Goal: Task Accomplishment & Management: Use online tool/utility

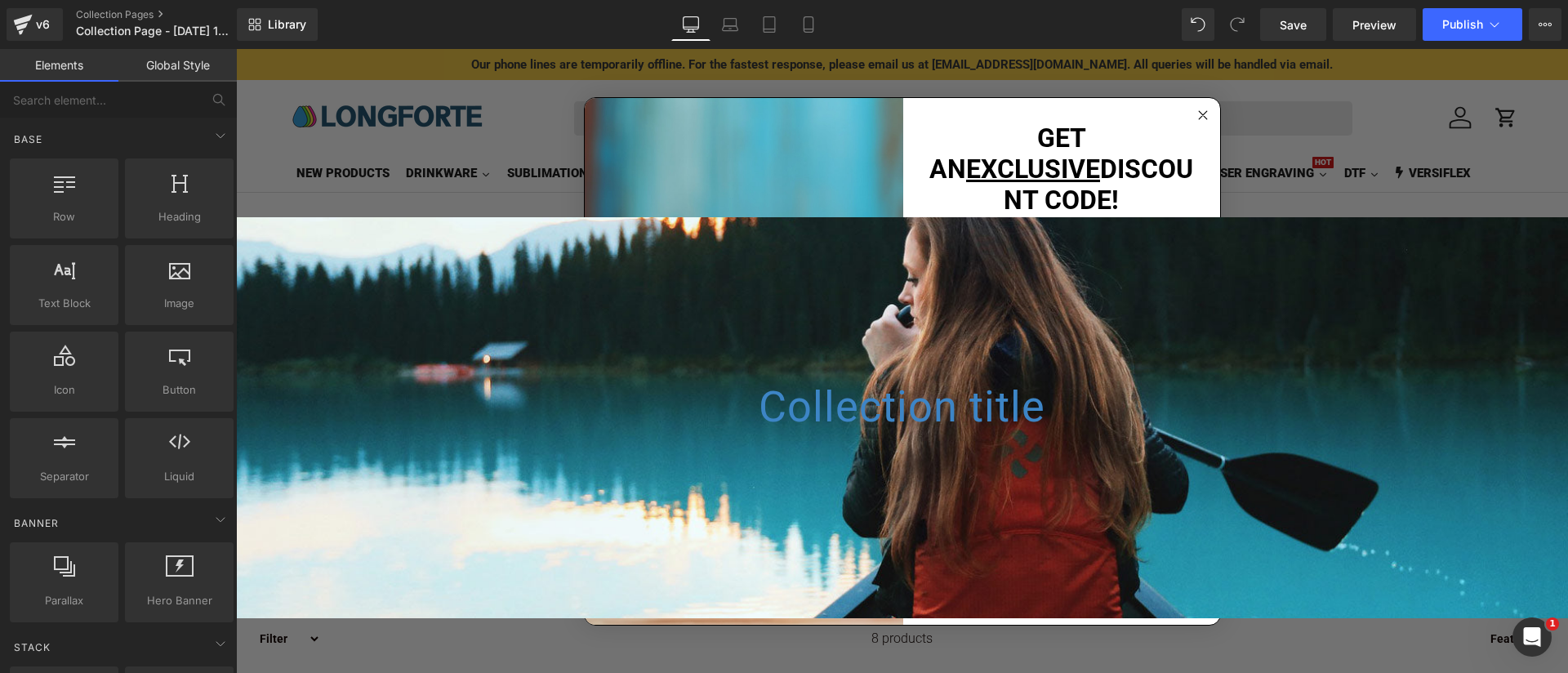
click at [1200, 124] on circle "Close dialog" at bounding box center [1203, 114] width 19 height 19
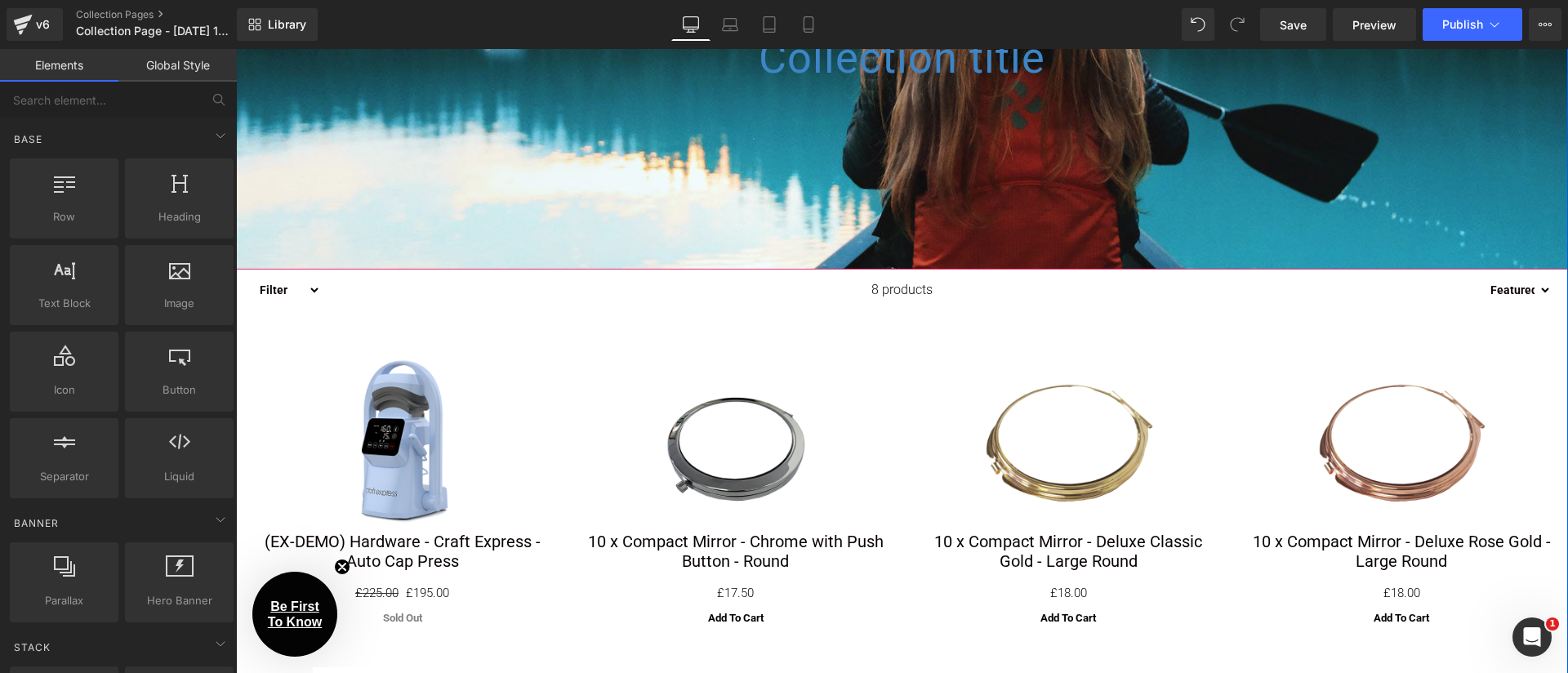
scroll to position [392, 0]
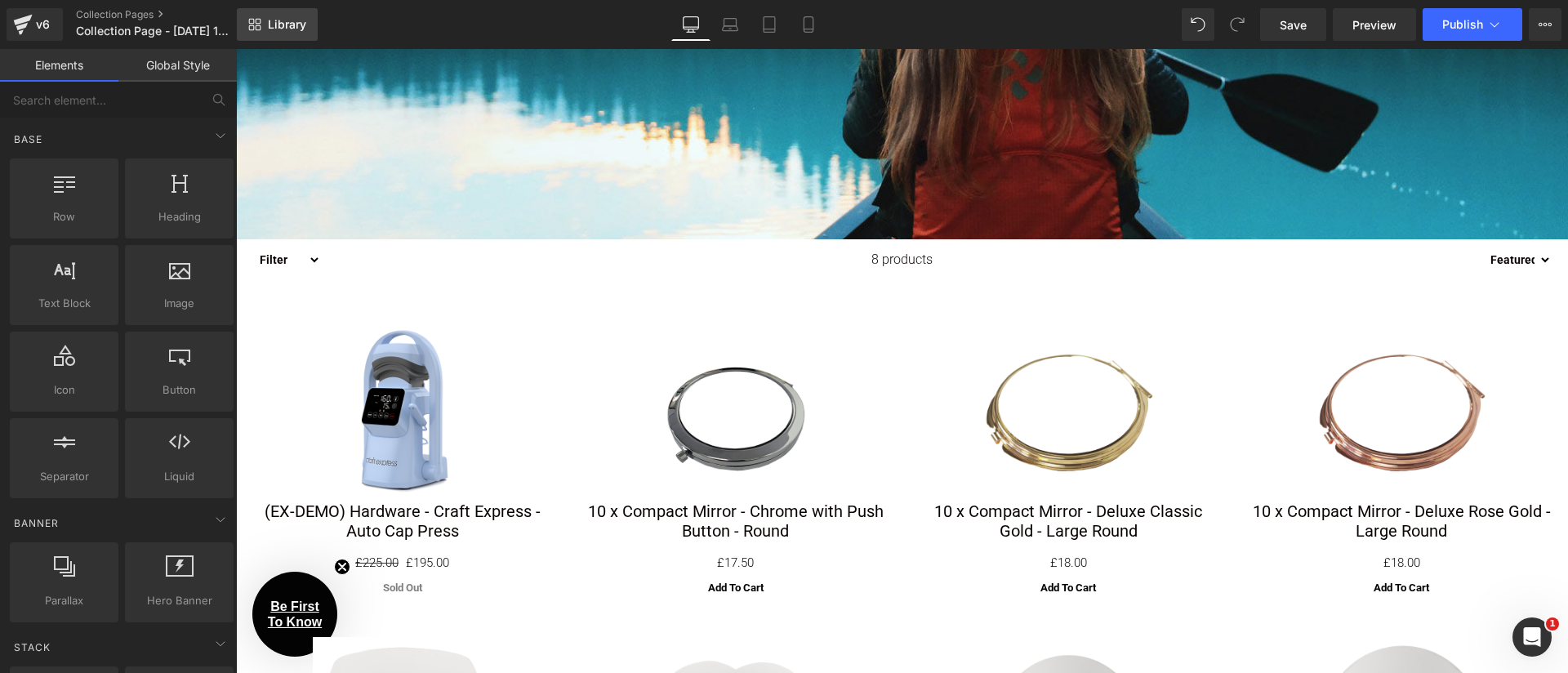
click at [283, 21] on span "Library" at bounding box center [287, 24] width 38 height 15
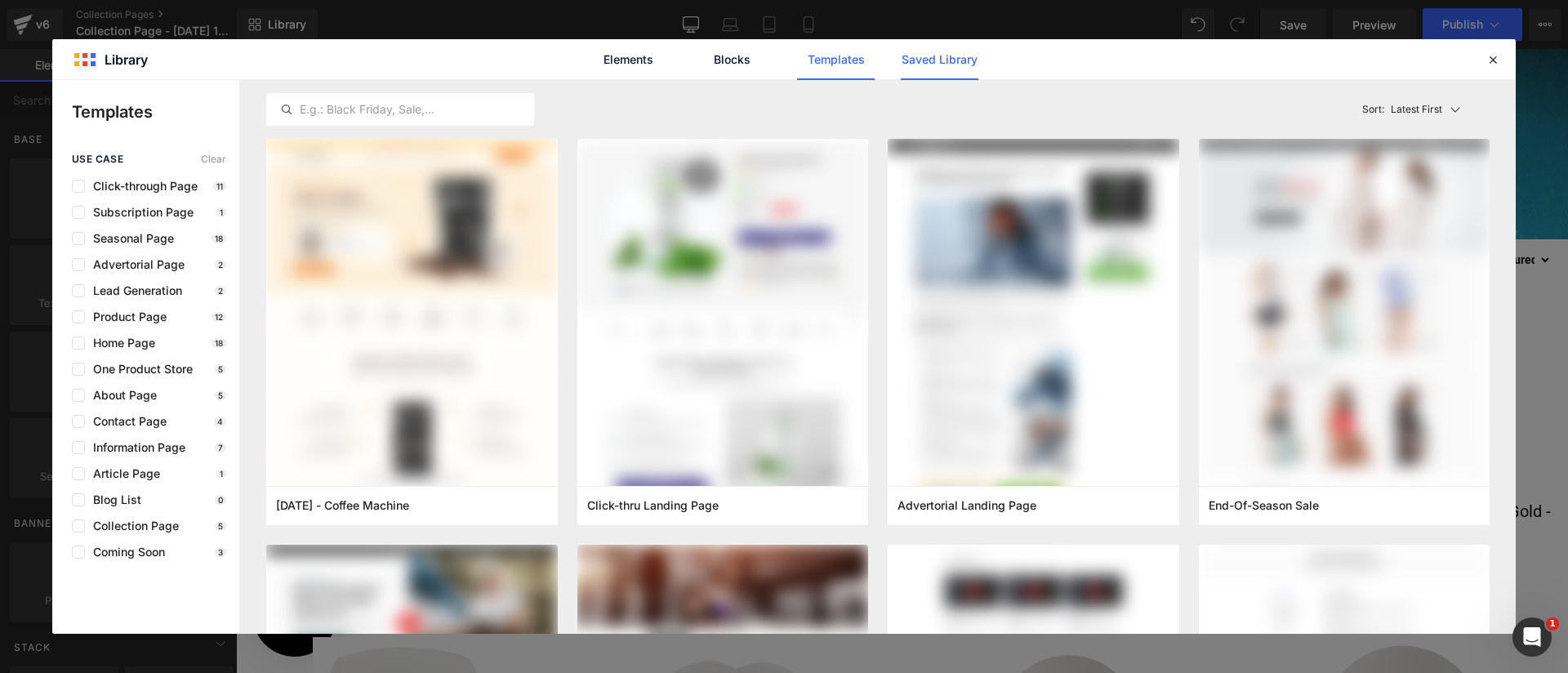
click at [939, 66] on link "Saved Library" at bounding box center [939, 60] width 78 height 41
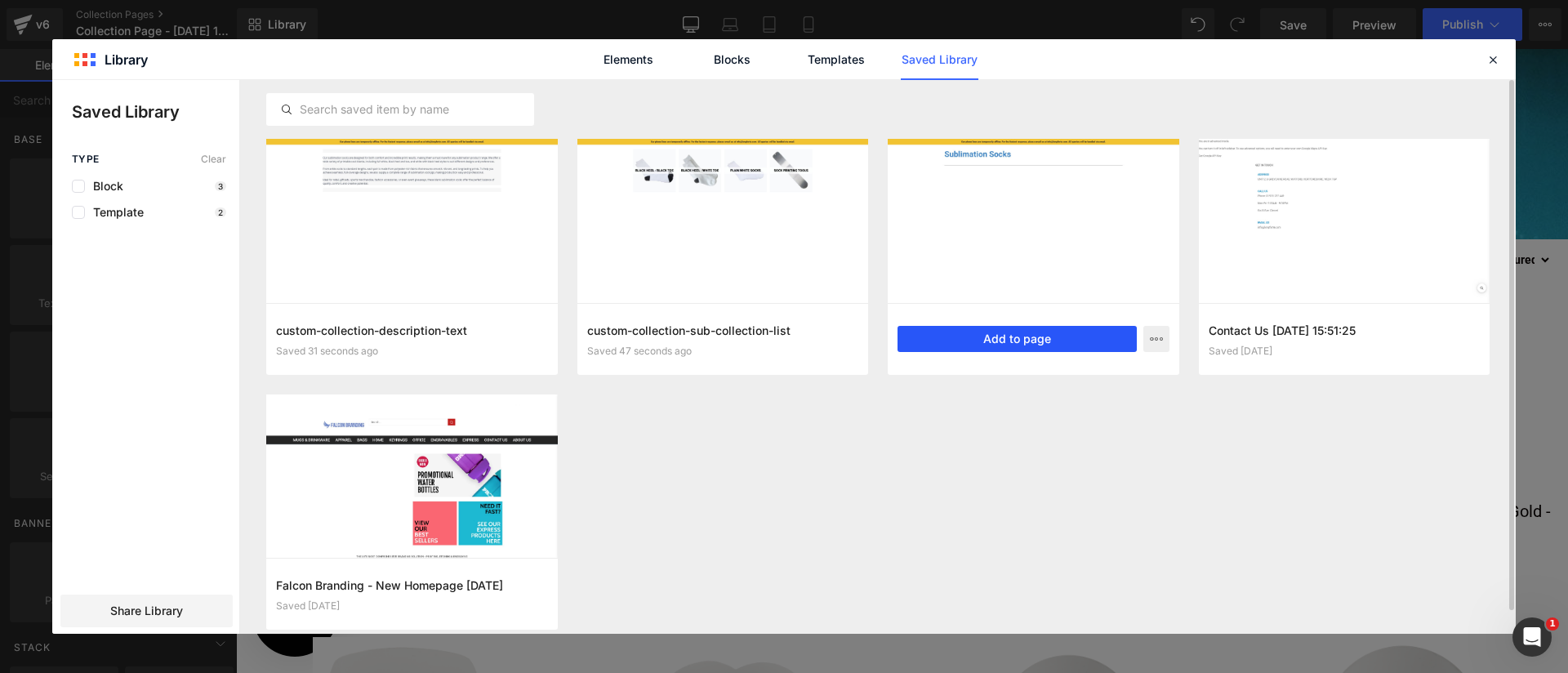
click at [1077, 338] on button "Add to page" at bounding box center [1017, 339] width 239 height 26
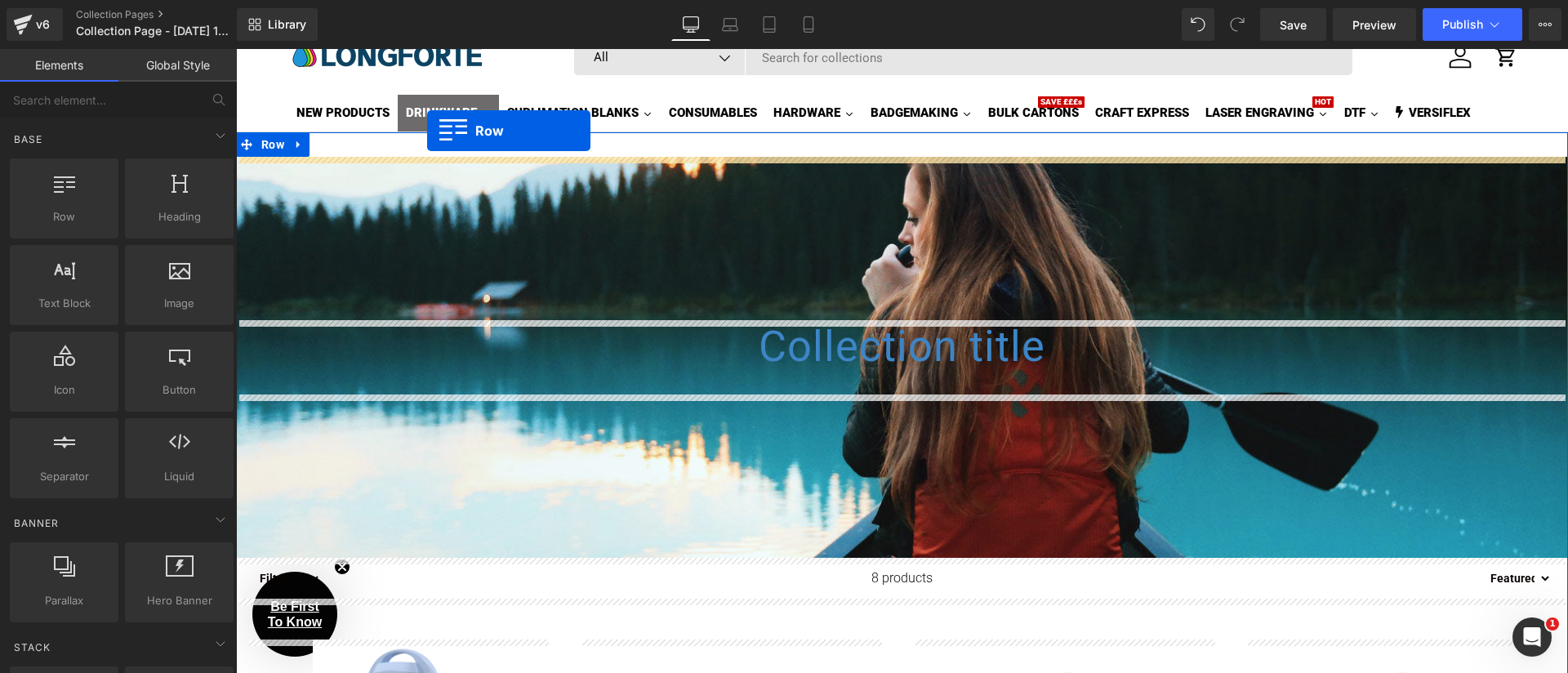
scroll to position [44, 0]
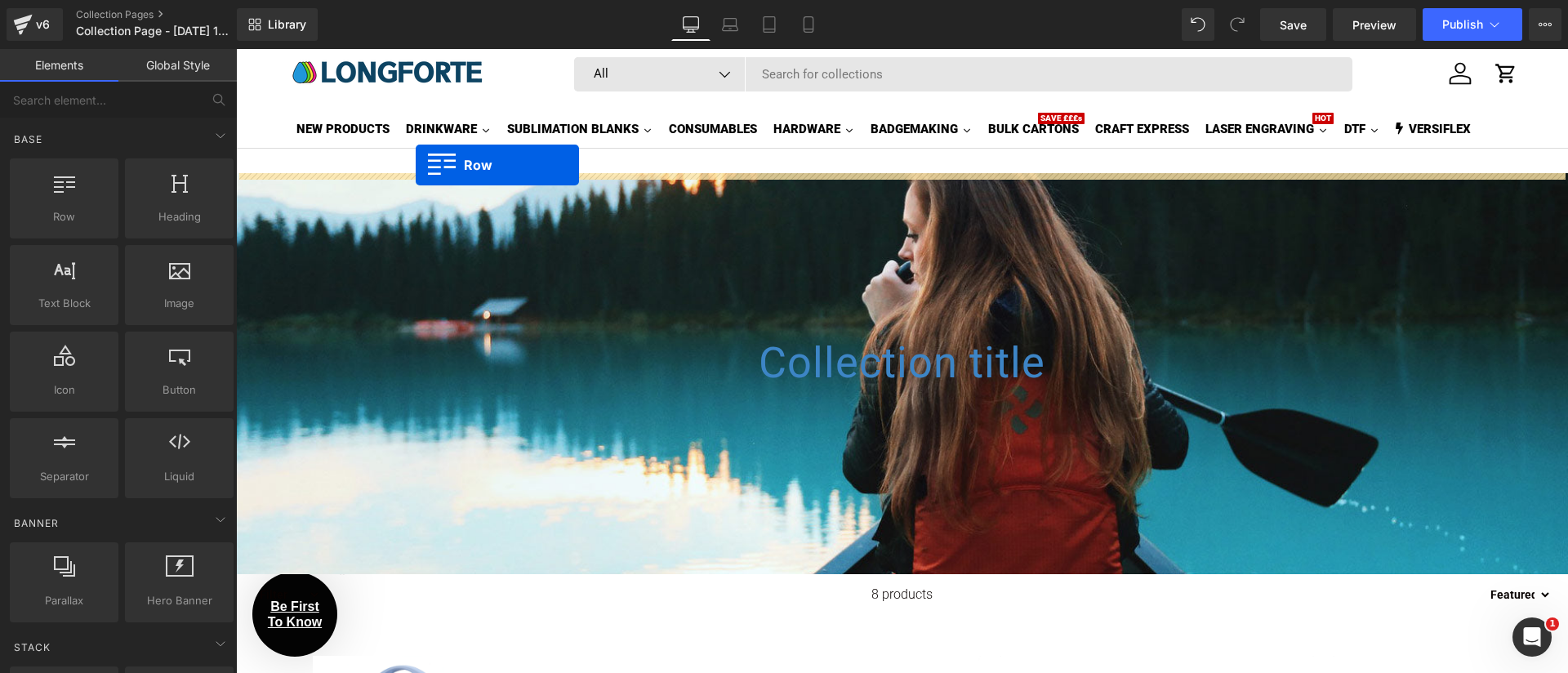
drag, startPoint x: 419, startPoint y: 331, endPoint x: 416, endPoint y: 165, distance: 166.0
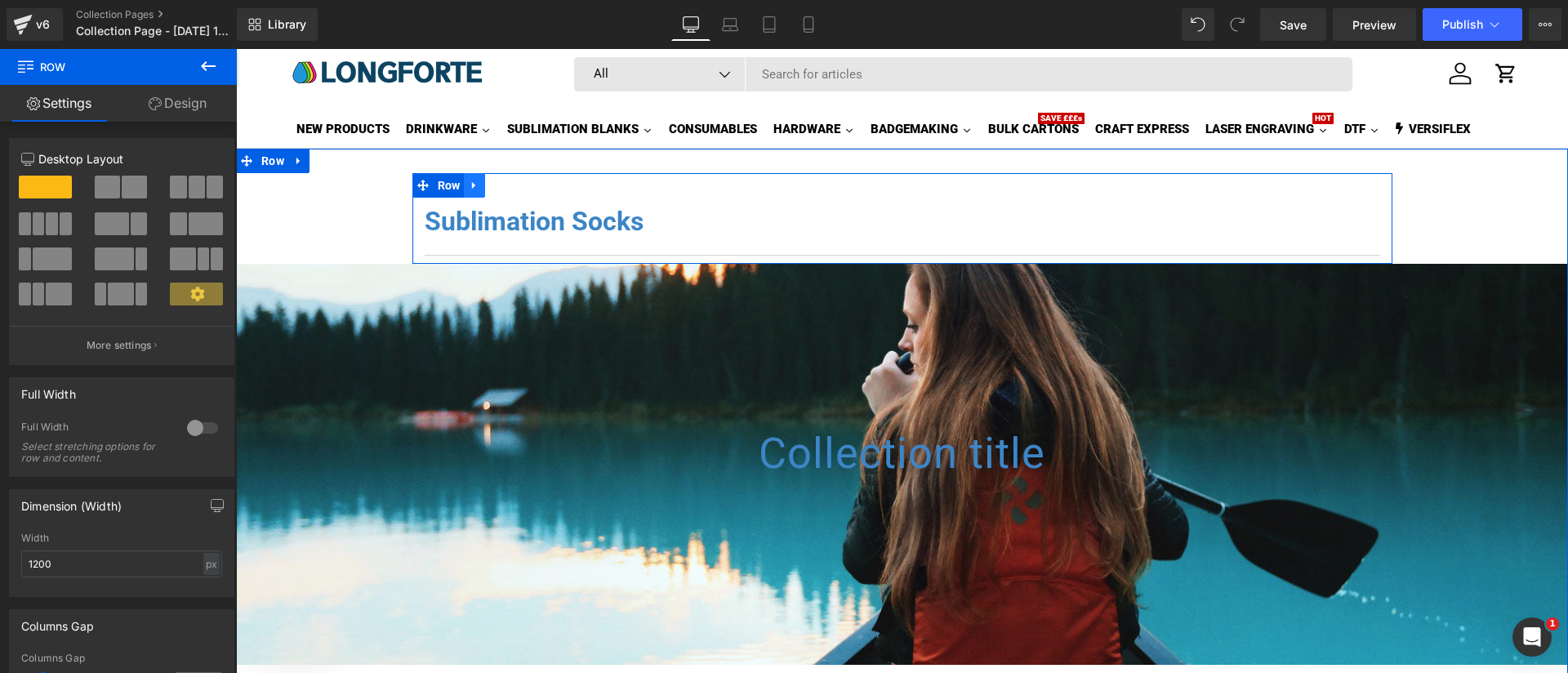
click at [474, 190] on icon at bounding box center [474, 185] width 11 height 12
click at [513, 183] on icon at bounding box center [516, 184] width 11 height 11
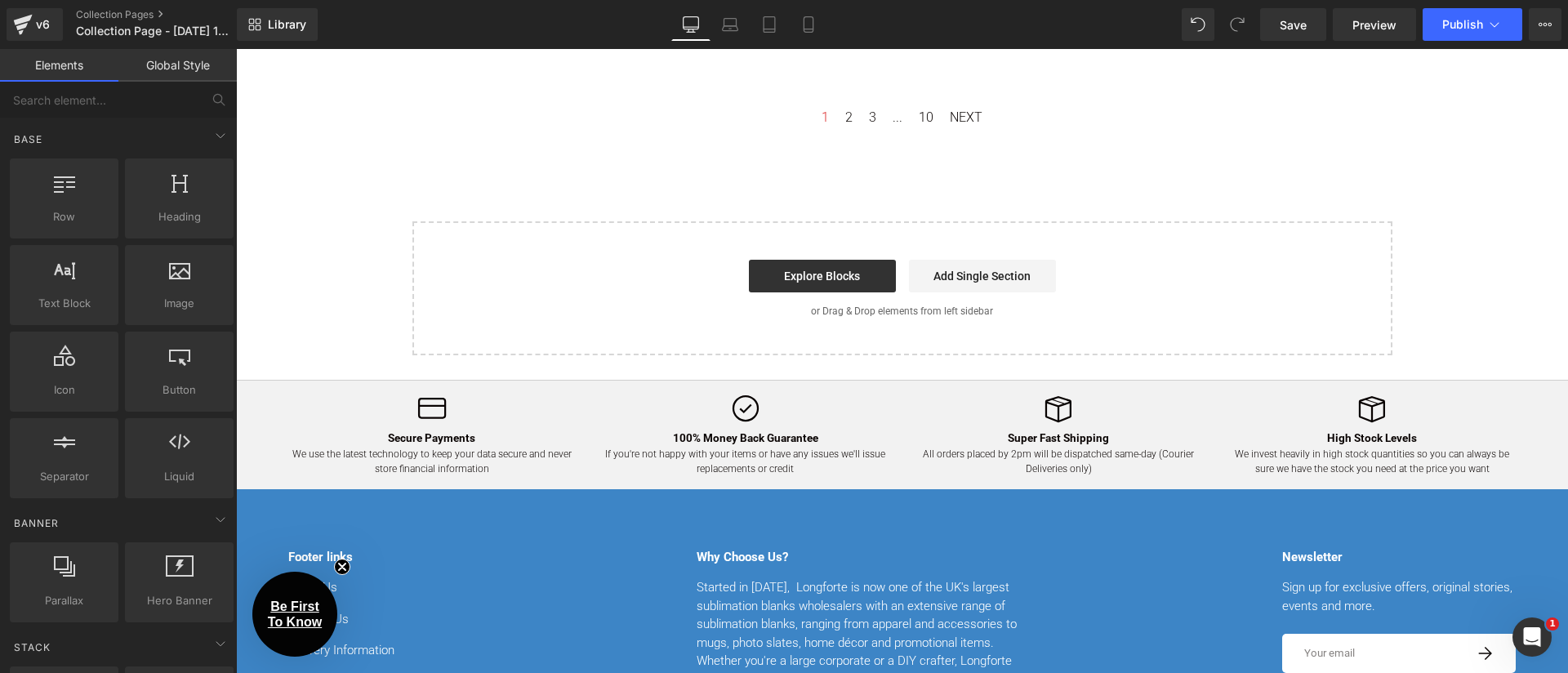
scroll to position [1050, 0]
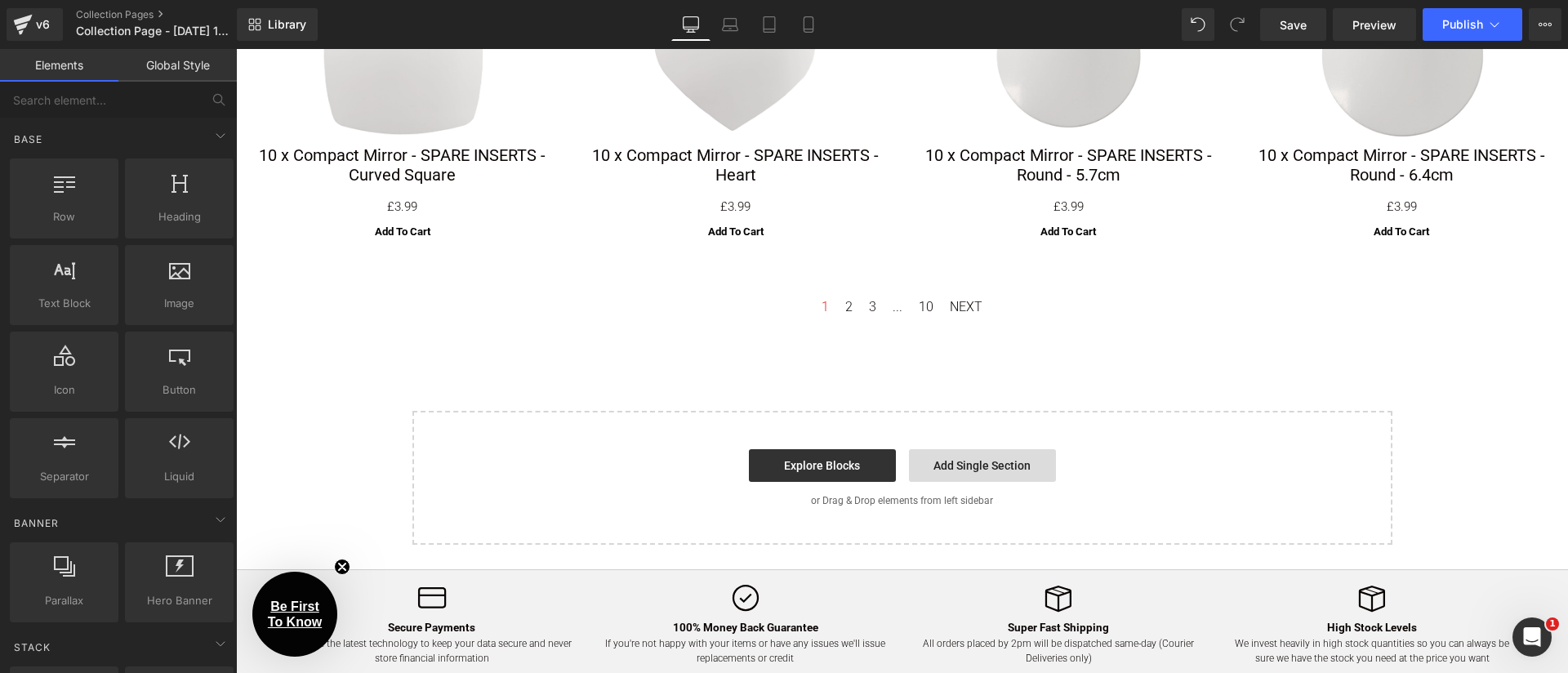
click at [952, 452] on link "Add Single Section" at bounding box center [982, 465] width 147 height 32
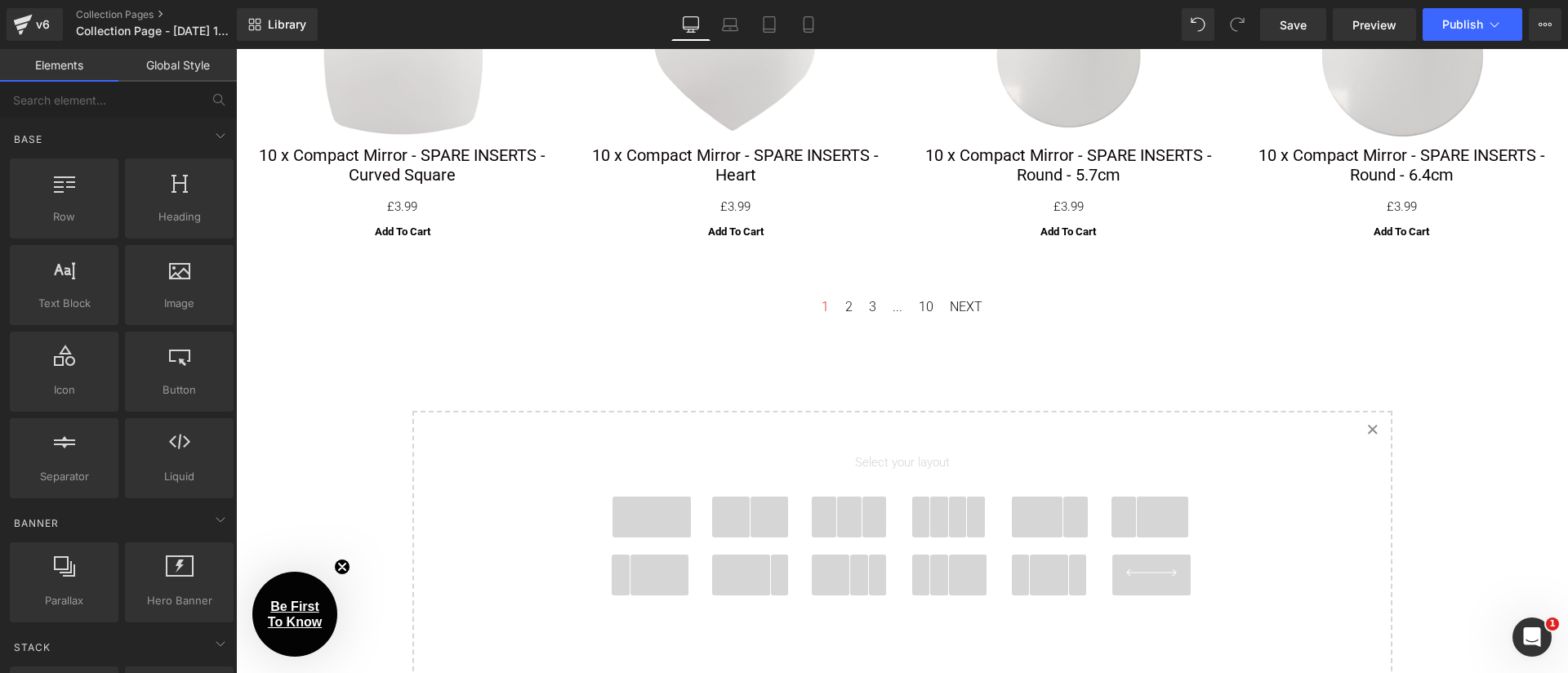
click at [1376, 432] on link "Created with Sketch." at bounding box center [1373, 430] width 36 height 36
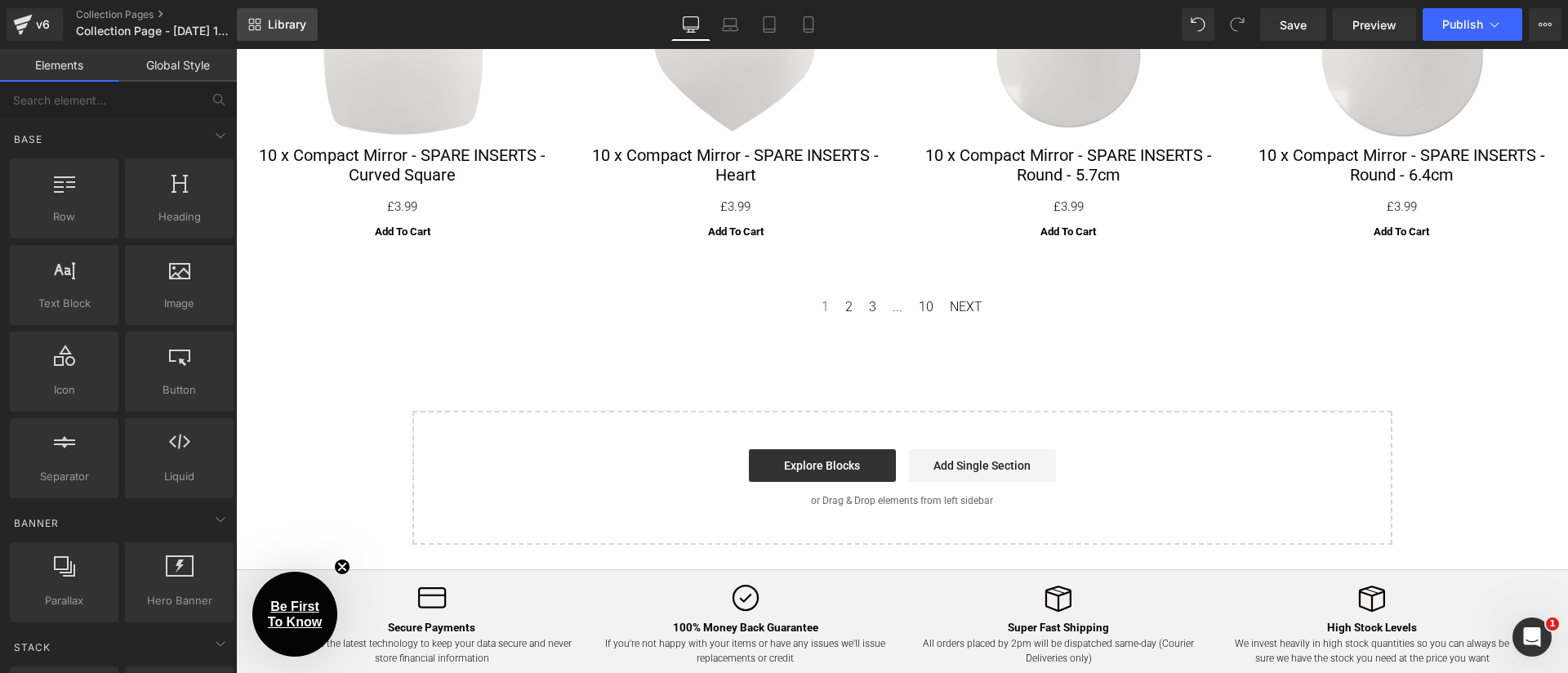
click at [250, 18] on icon at bounding box center [254, 24] width 13 height 13
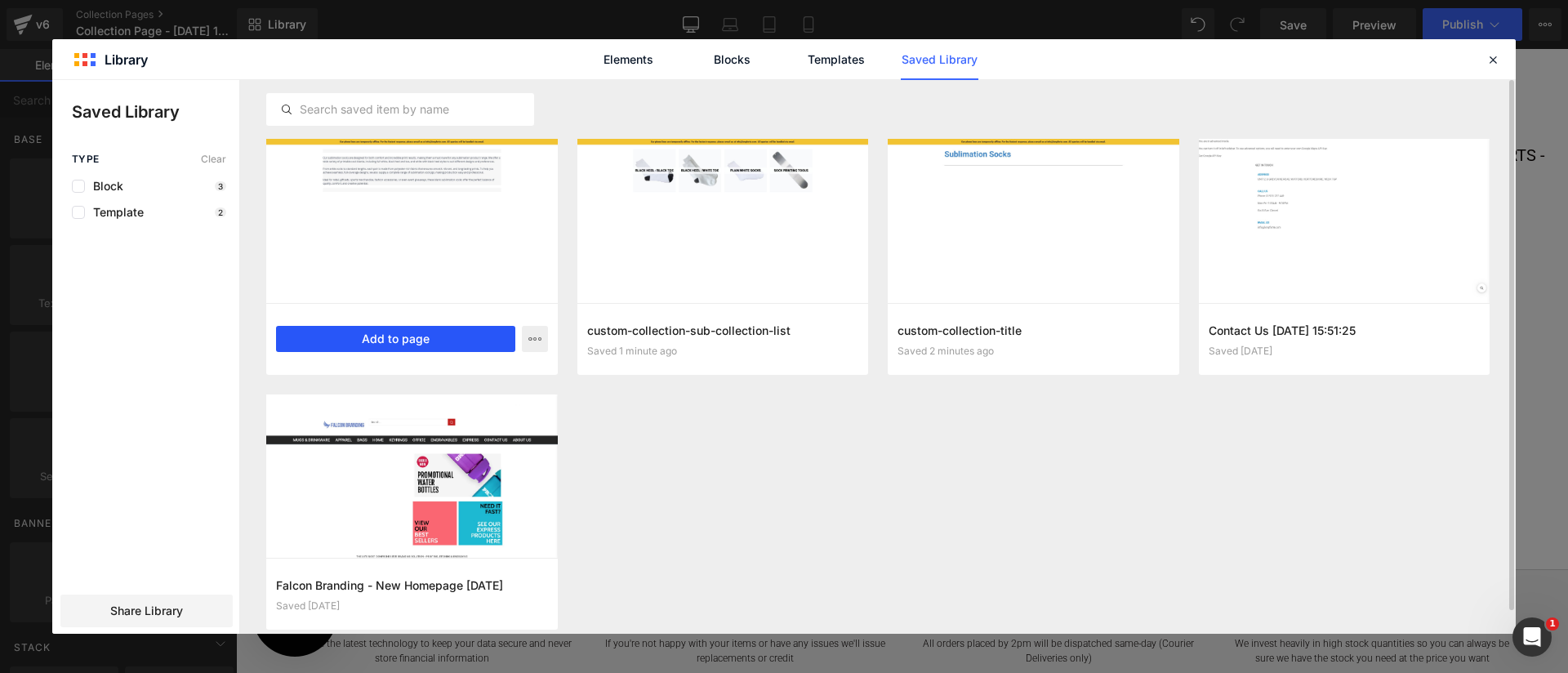
click at [483, 331] on button "Add to page" at bounding box center [395, 339] width 239 height 26
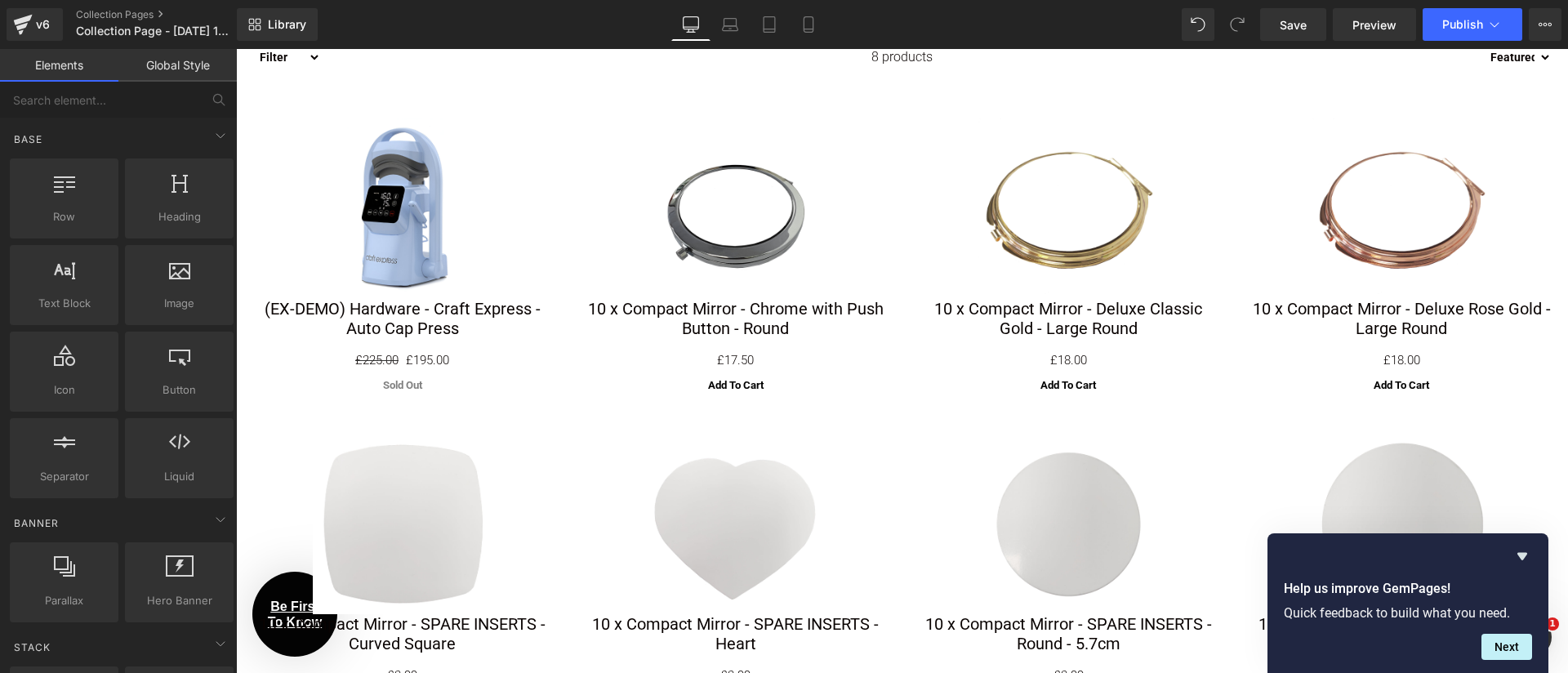
scroll to position [386, 0]
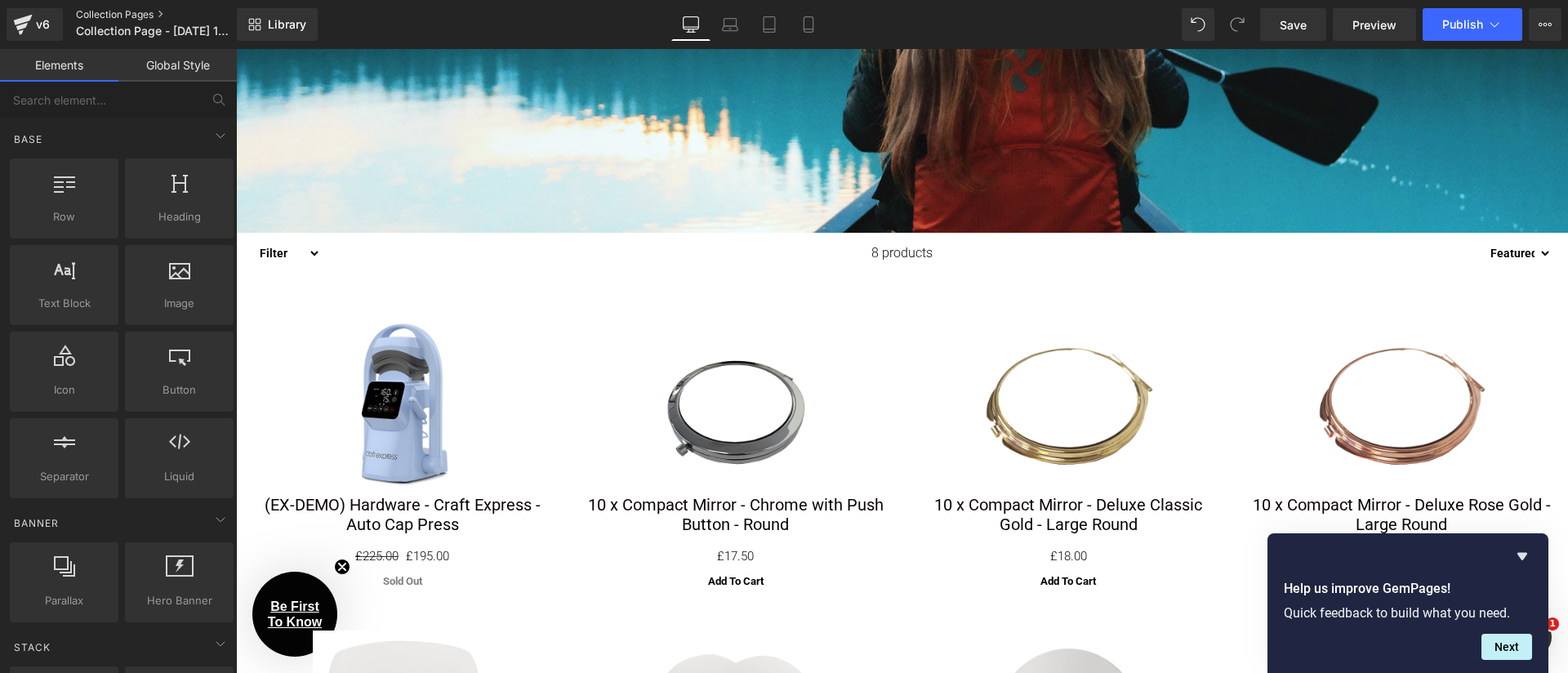
click at [84, 17] on link "Collection Pages" at bounding box center [170, 15] width 188 height 13
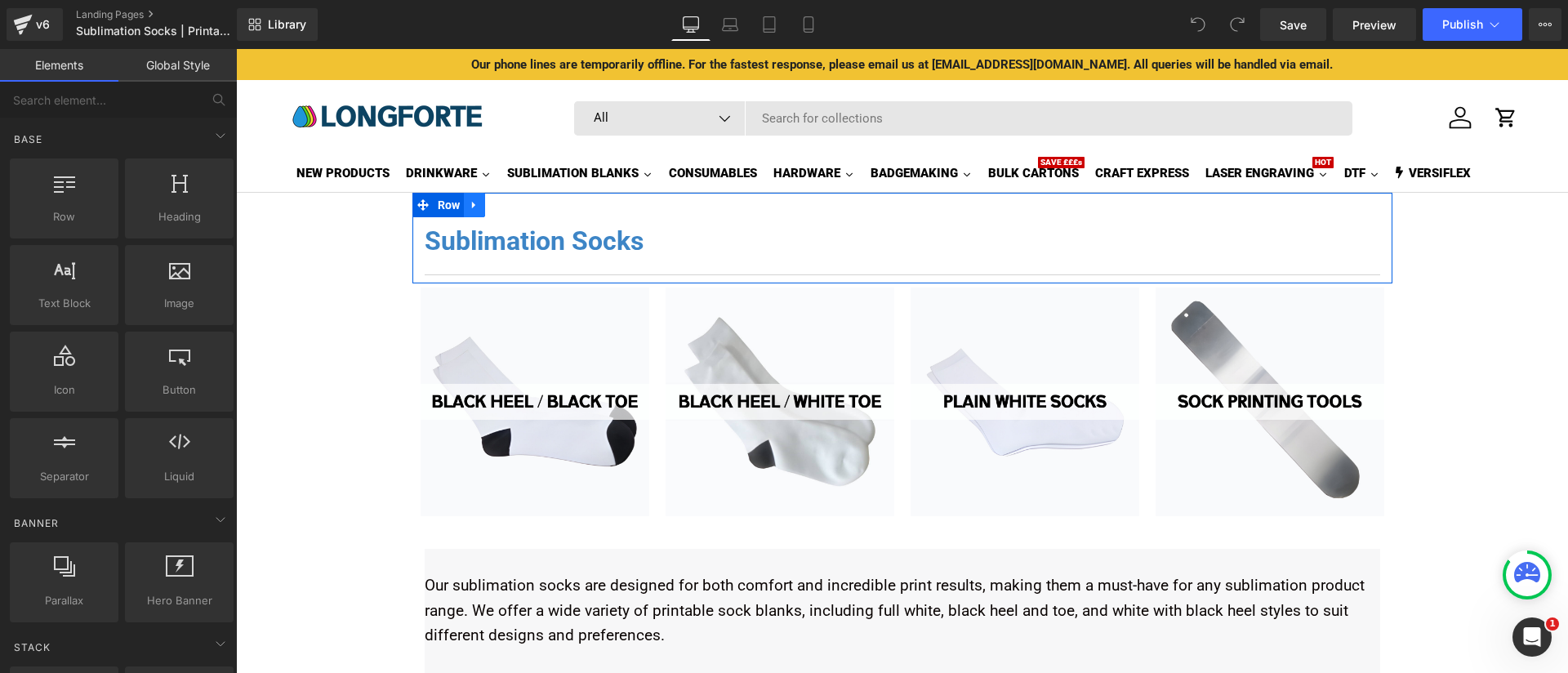
click at [475, 203] on link at bounding box center [474, 205] width 21 height 25
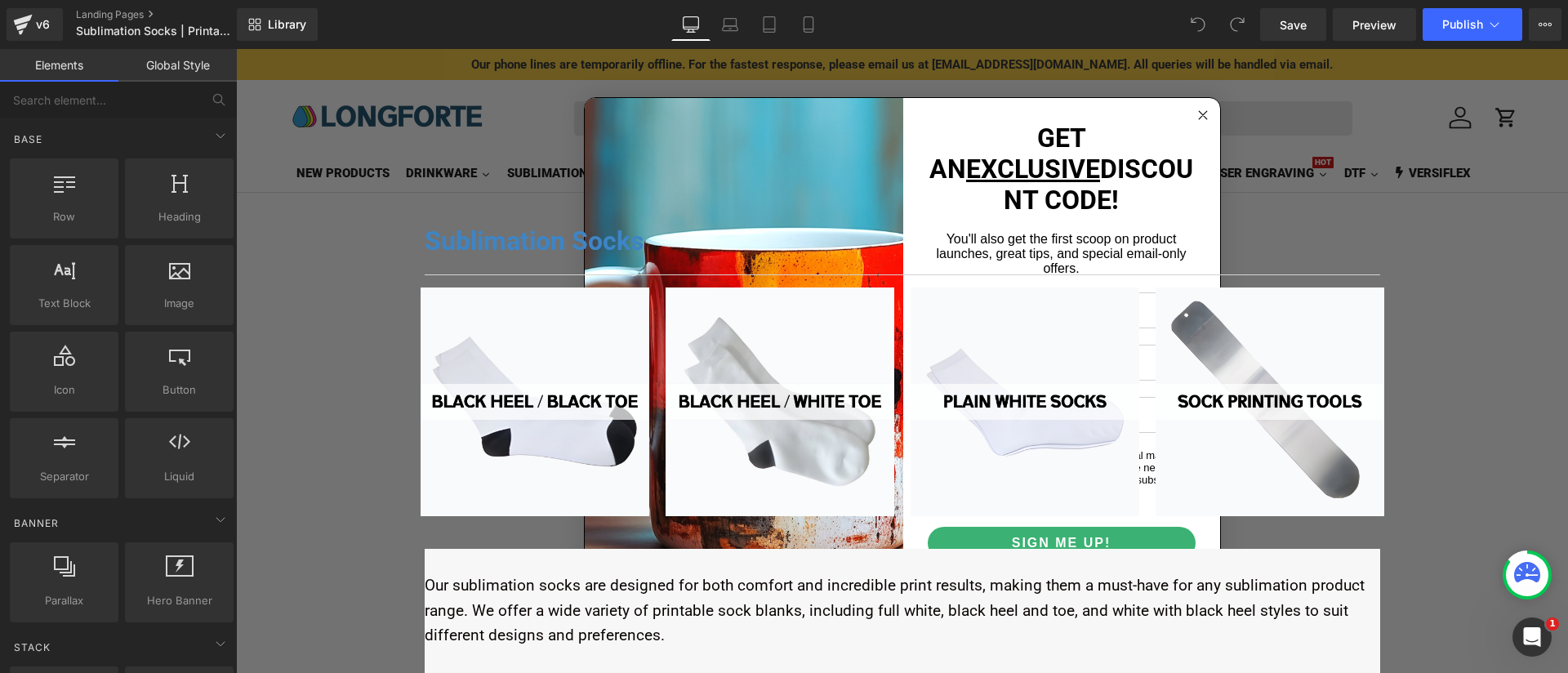
click at [382, 240] on div "Sublimation Socks Heading Separator Row Image Image Image Image Row Our sublima…" at bounding box center [901, 632] width 1332 height 878
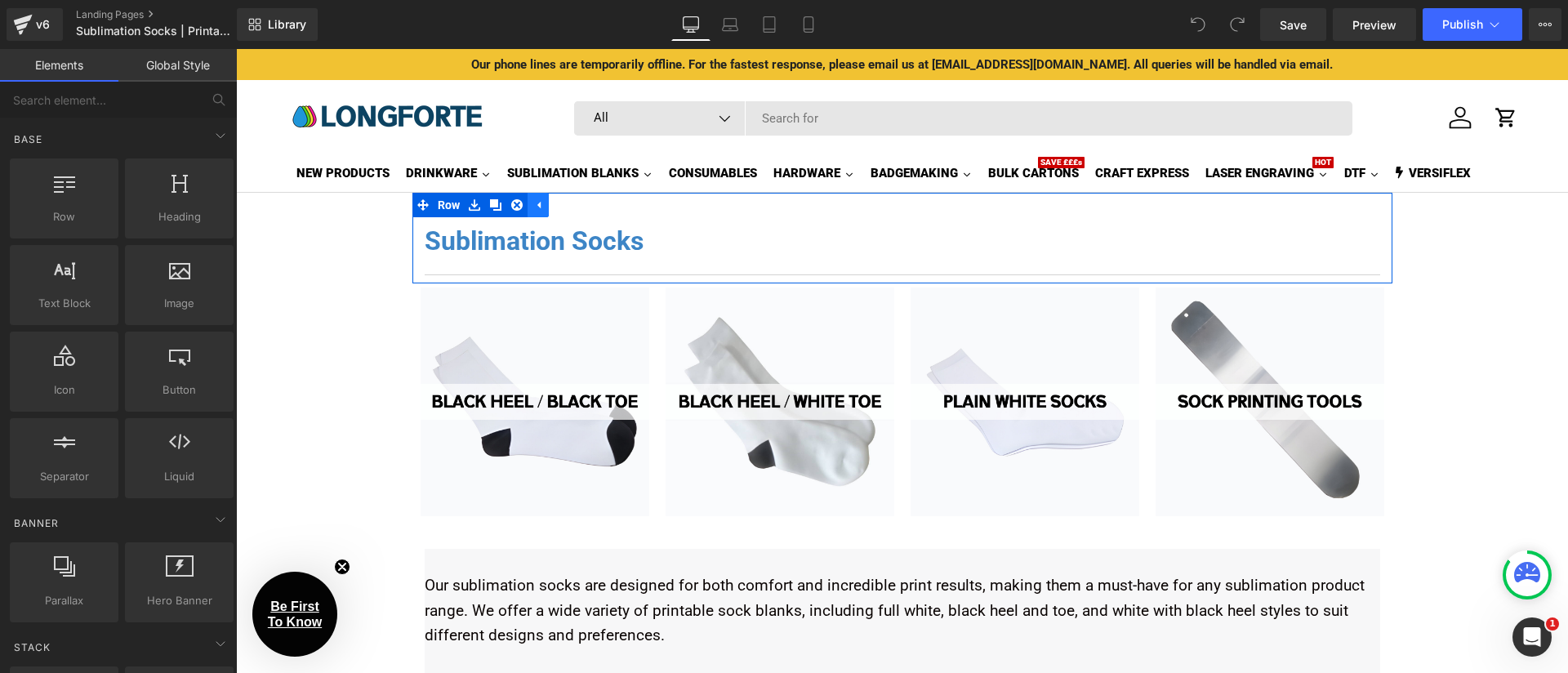
click at [539, 213] on link at bounding box center [538, 205] width 21 height 25
click at [438, 216] on span "Row" at bounding box center [449, 206] width 31 height 25
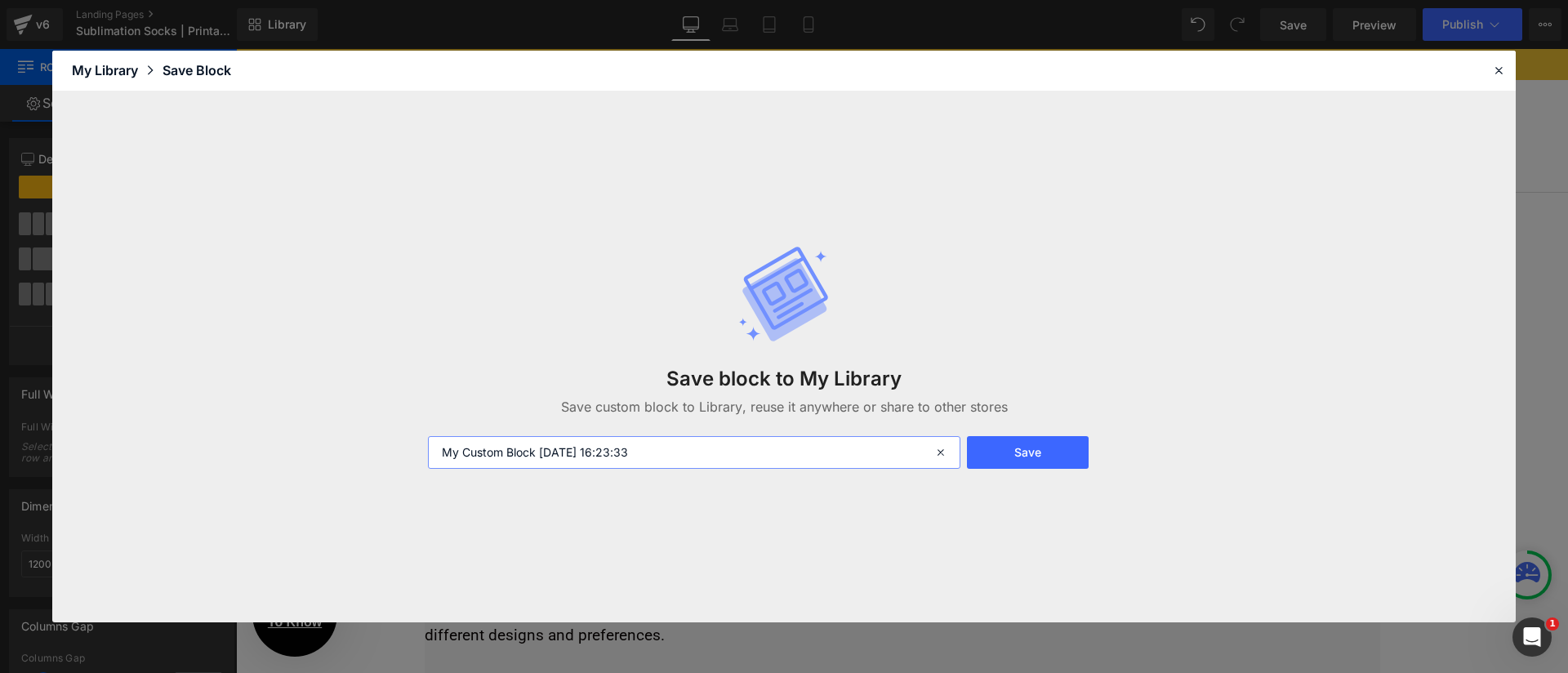
click at [522, 462] on input "My Custom Block [DATE] 16:23:33" at bounding box center [694, 453] width 533 height 32
click at [832, 464] on input "custom-collection-title" at bounding box center [694, 453] width 533 height 32
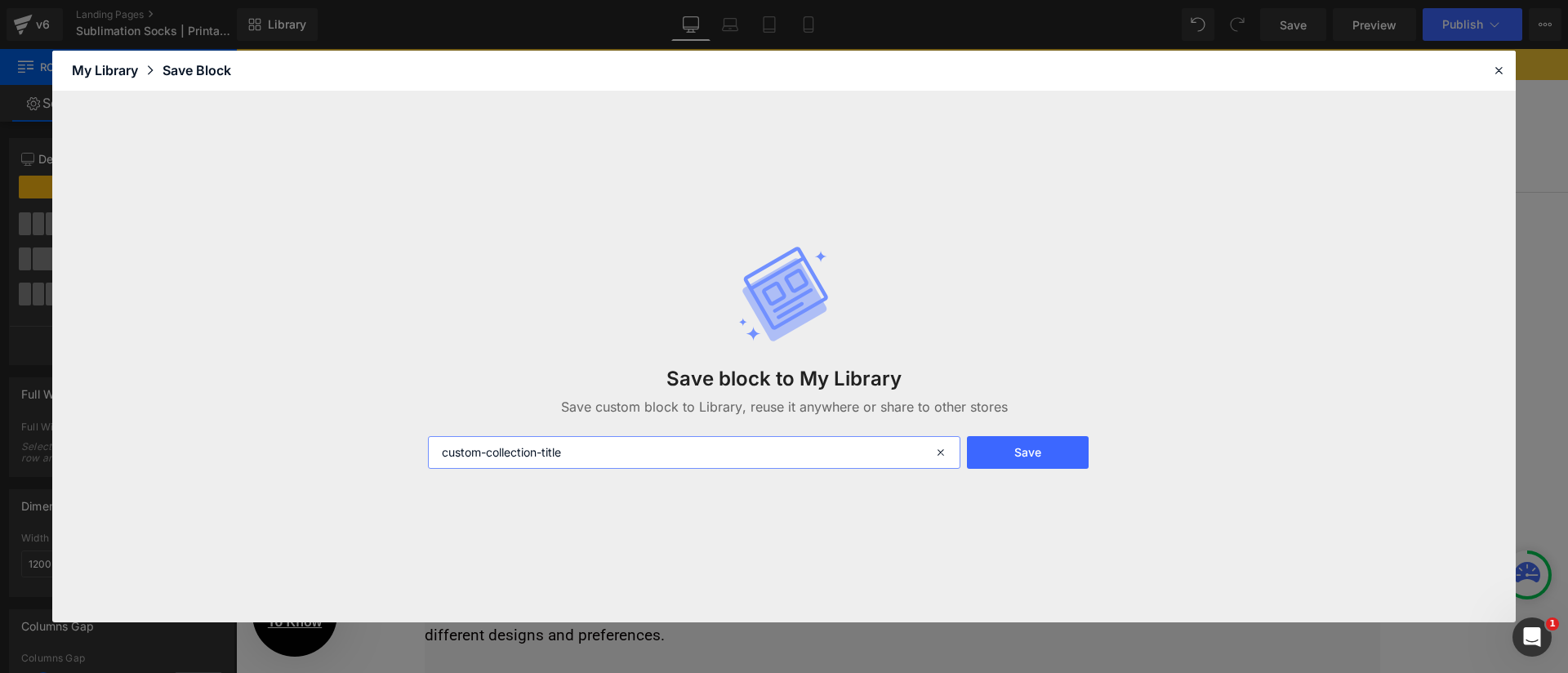
click at [832, 464] on input "custom-collection-title" at bounding box center [694, 453] width 533 height 32
click at [720, 464] on input "custom-collection-title" at bounding box center [694, 453] width 533 height 32
type input "custom-collection-title"
click at [1030, 444] on button "Save" at bounding box center [1028, 453] width 122 height 32
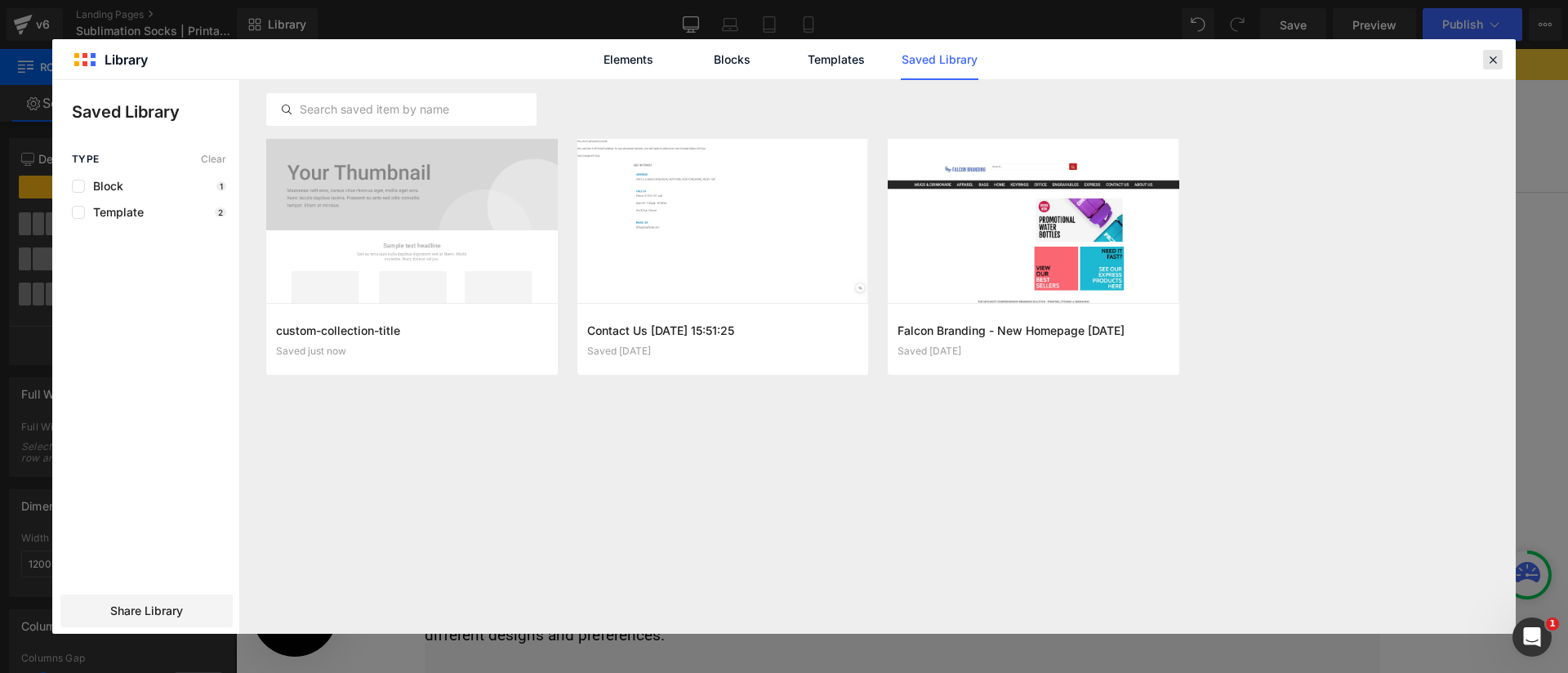
click at [1495, 58] on icon at bounding box center [1492, 59] width 15 height 15
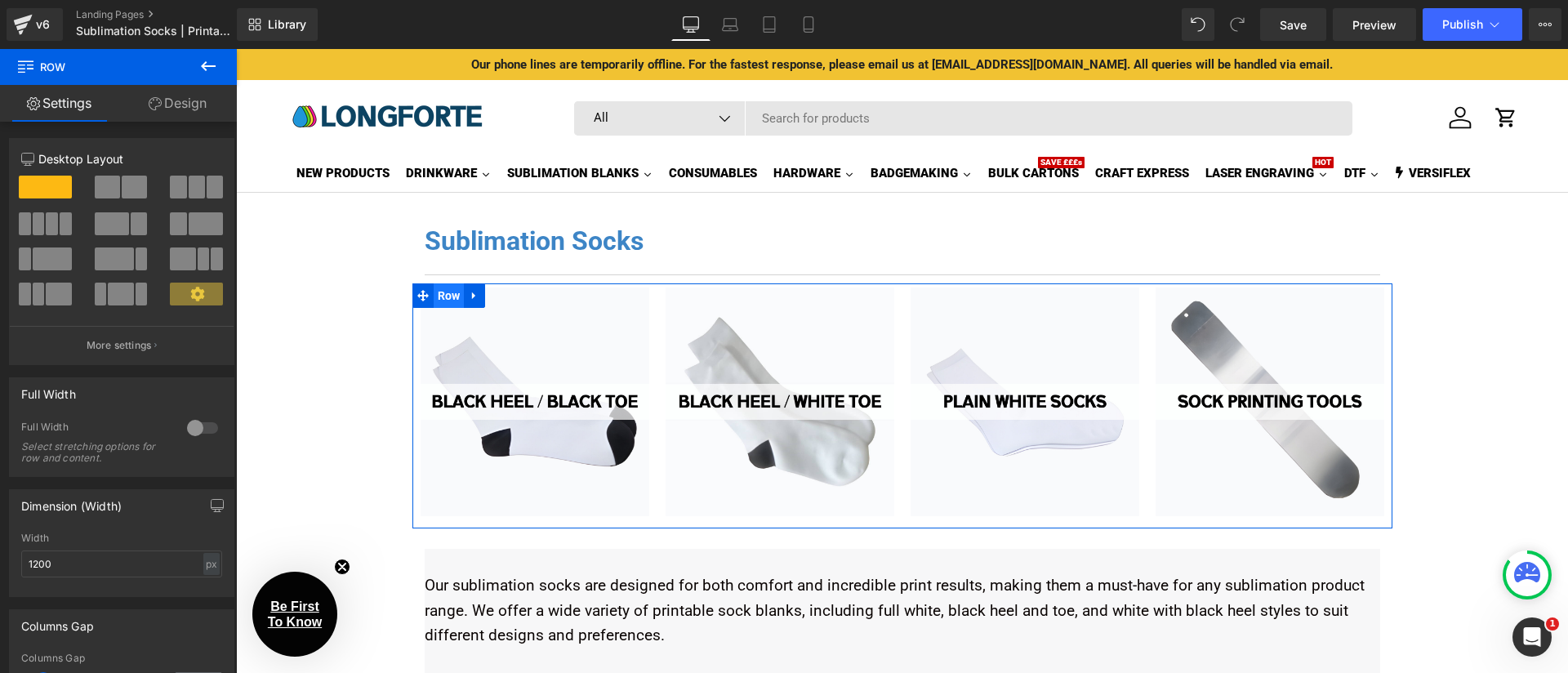
click at [443, 299] on span "Row" at bounding box center [449, 296] width 31 height 25
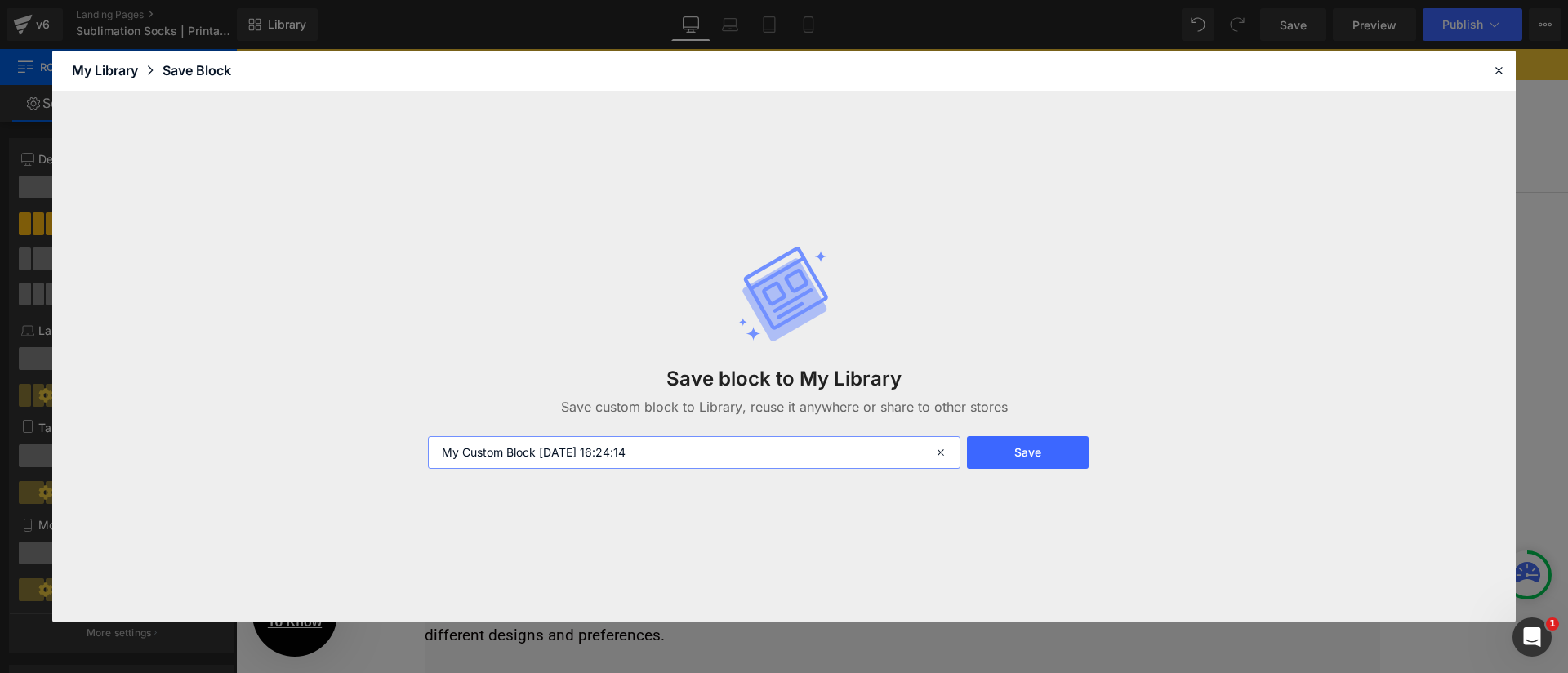
click at [560, 455] on input "My Custom Block [DATE] 16:24:14" at bounding box center [694, 453] width 533 height 32
type input "custom-collection-sub-collection-list"
click at [1007, 442] on button "Save" at bounding box center [1028, 453] width 122 height 32
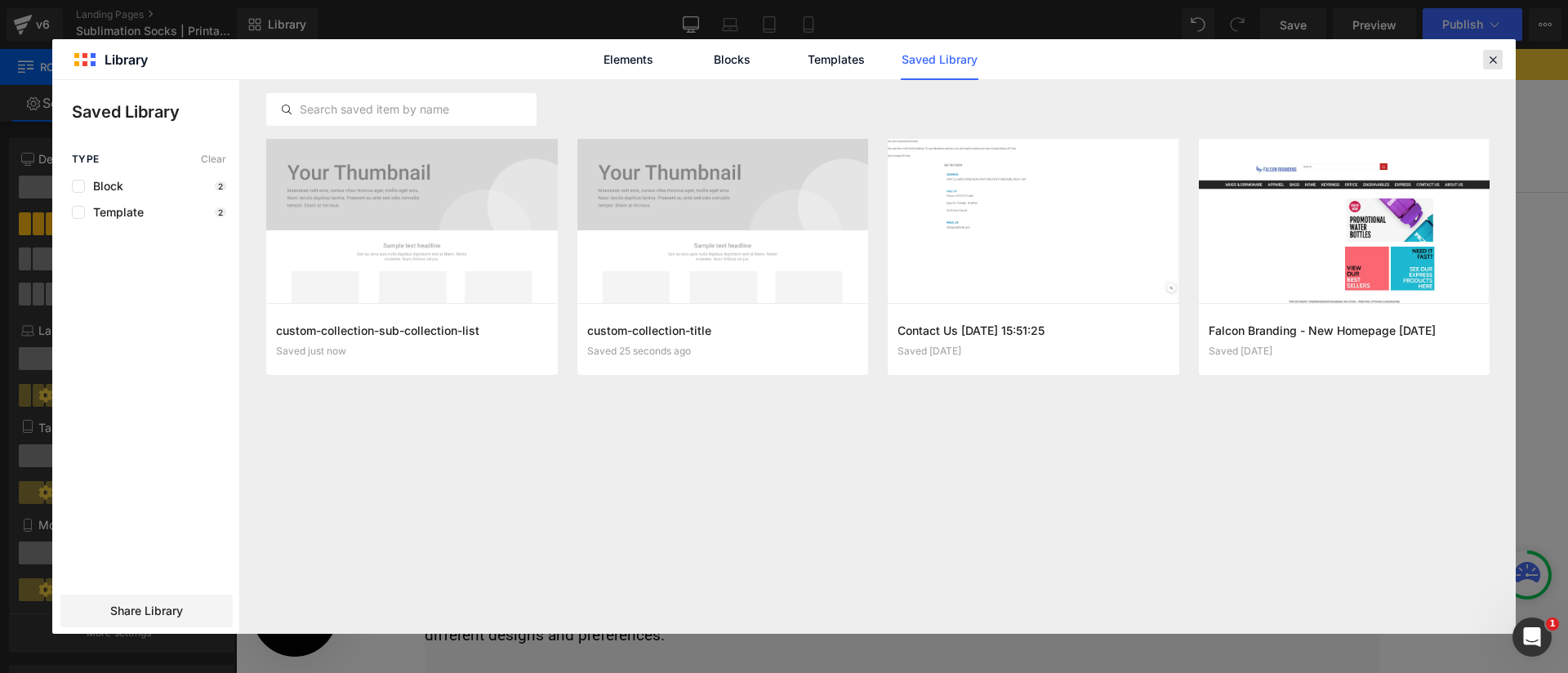
click at [1490, 59] on icon at bounding box center [1492, 59] width 15 height 15
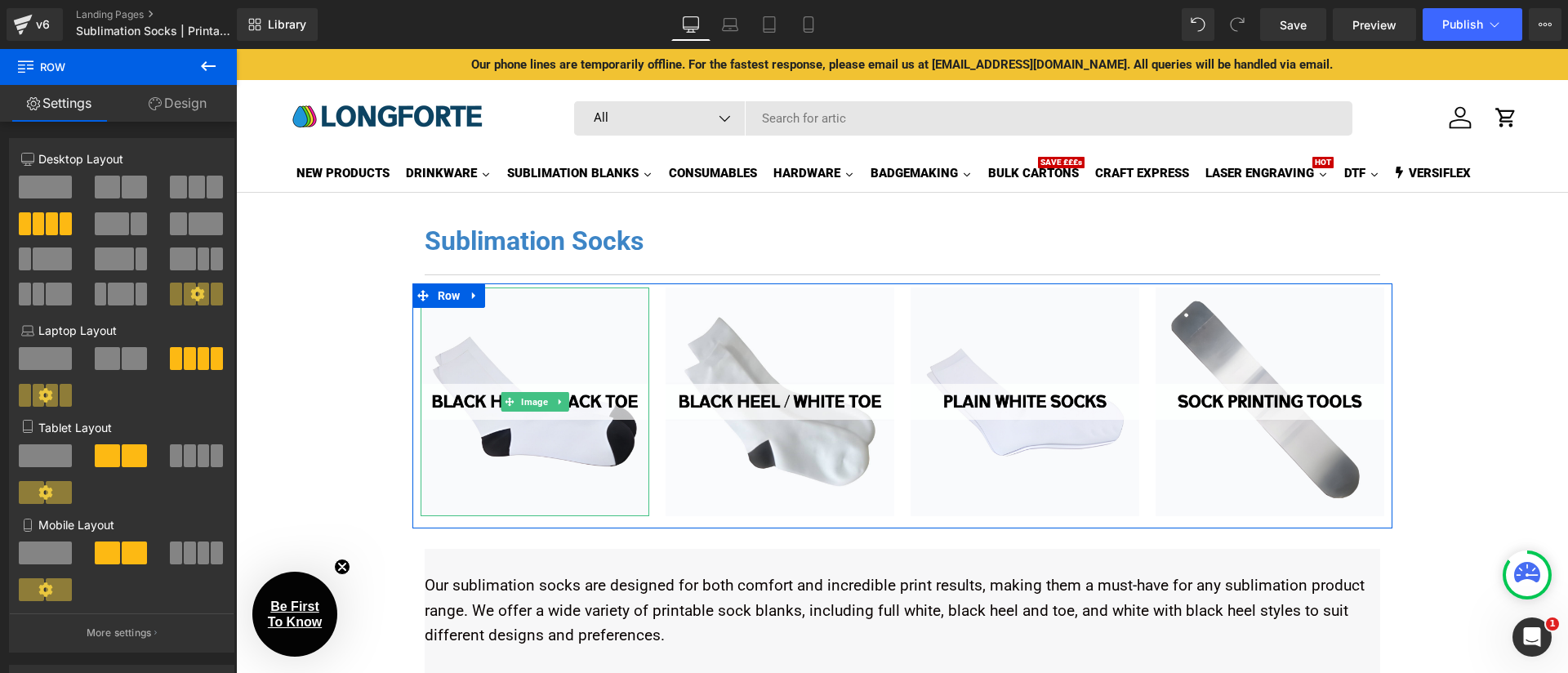
scroll to position [249, 0]
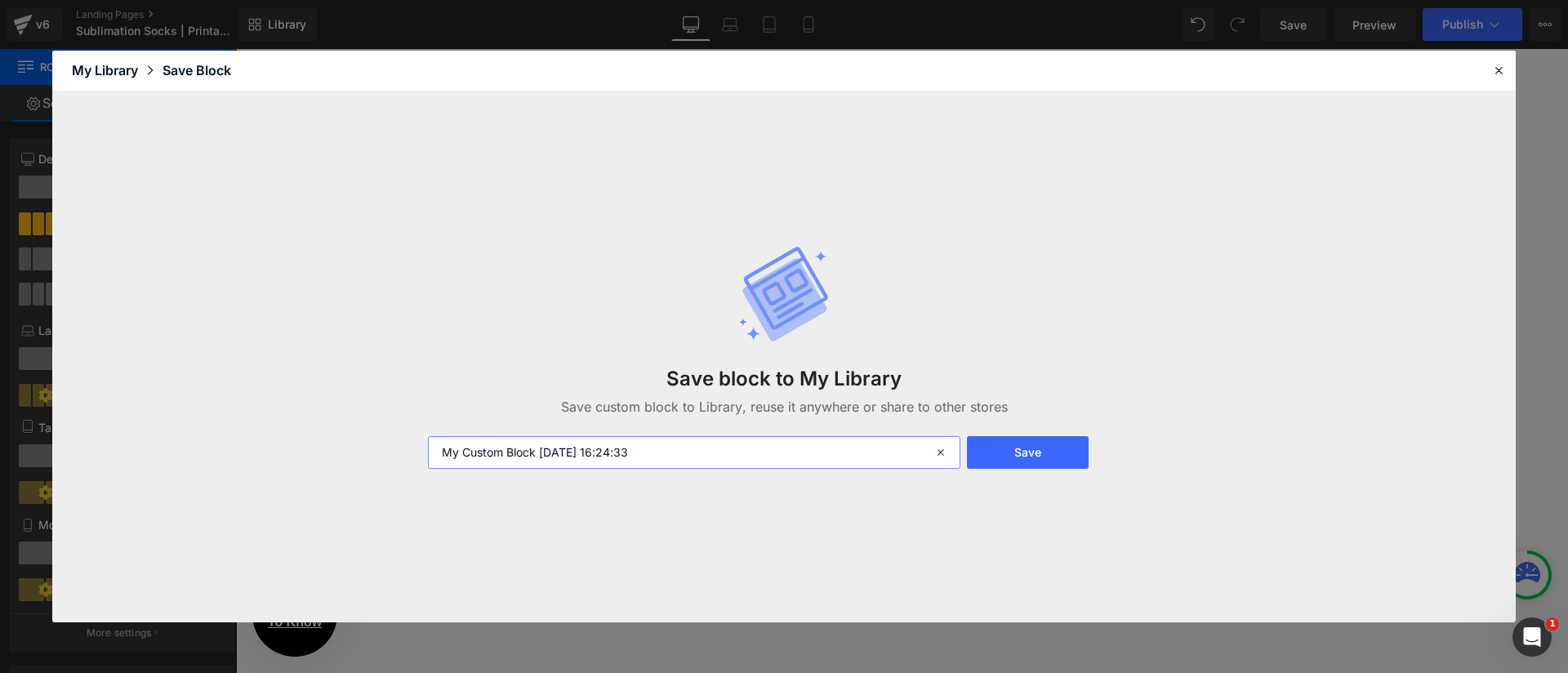
click at [638, 457] on input "My Custom Block [DATE] 16:24:33" at bounding box center [694, 453] width 533 height 32
type input "custom-collection-description-text"
click at [1052, 455] on button "Save" at bounding box center [1028, 453] width 122 height 32
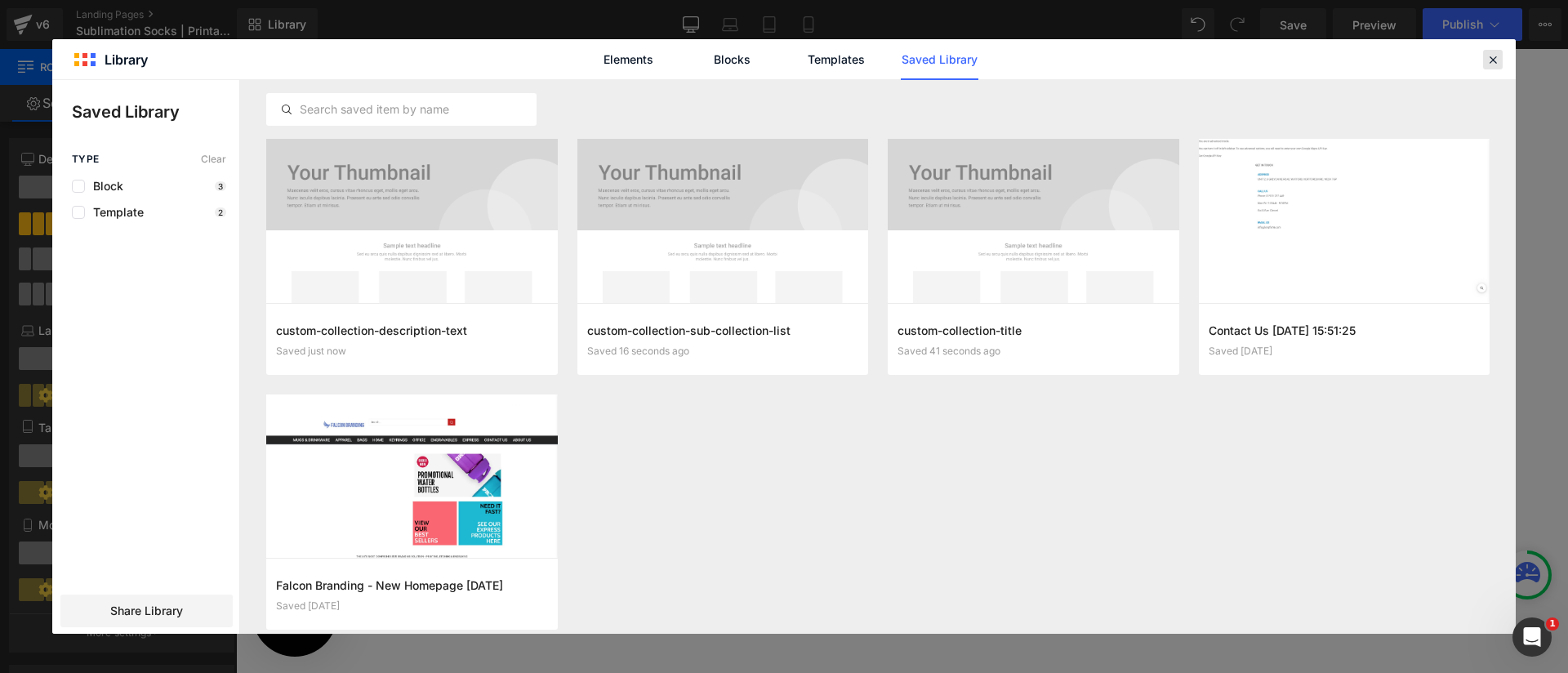
drag, startPoint x: 1489, startPoint y: 61, endPoint x: 1251, endPoint y: 13, distance: 242.8
click at [1489, 61] on icon at bounding box center [1492, 59] width 15 height 15
